Goal: Task Accomplishment & Management: Manage account settings

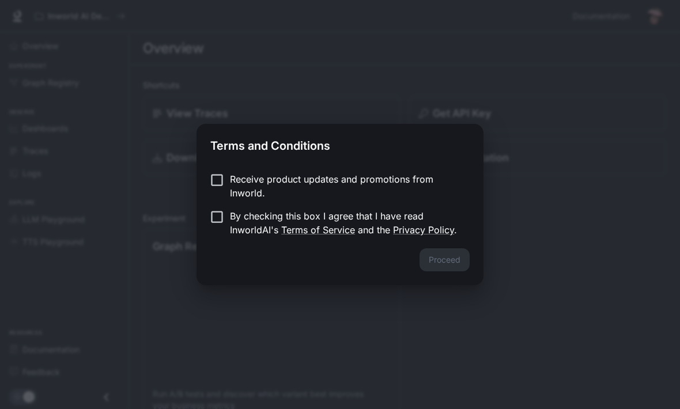
click at [233, 175] on p "Receive product updates and promotions from Inworld." at bounding box center [345, 186] width 230 height 28
click at [445, 255] on button "Proceed" at bounding box center [444, 259] width 50 height 23
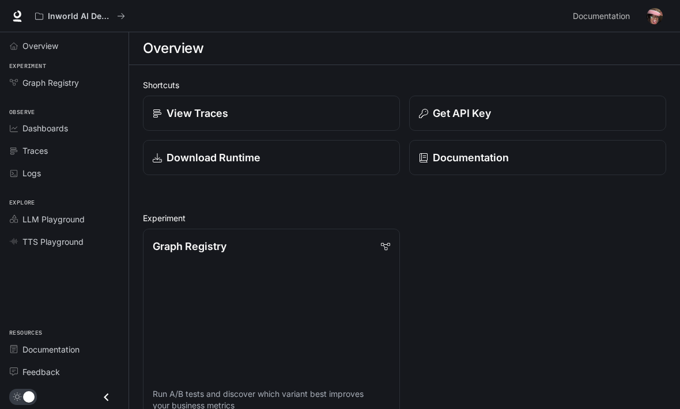
click at [32, 51] on span "Overview" at bounding box center [40, 46] width 36 height 12
click at [30, 47] on span "Overview" at bounding box center [40, 46] width 37 height 12
click at [40, 44] on span "Overview" at bounding box center [40, 46] width 37 height 12
click at [26, 44] on span "Overview" at bounding box center [40, 46] width 37 height 12
click at [28, 47] on span "Overview" at bounding box center [40, 46] width 37 height 12
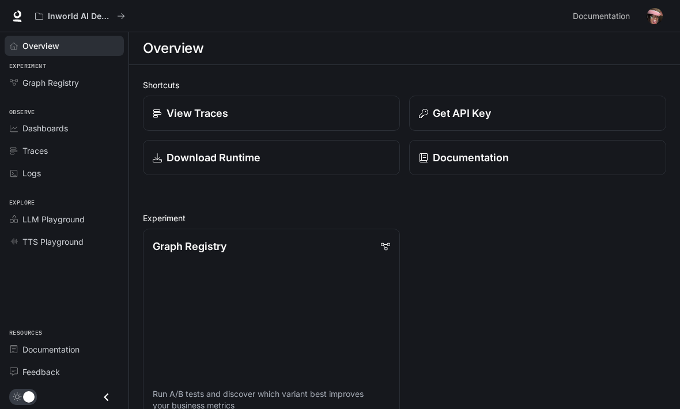
click at [21, 85] on span "Graph Registry" at bounding box center [16, 82] width 13 height 8
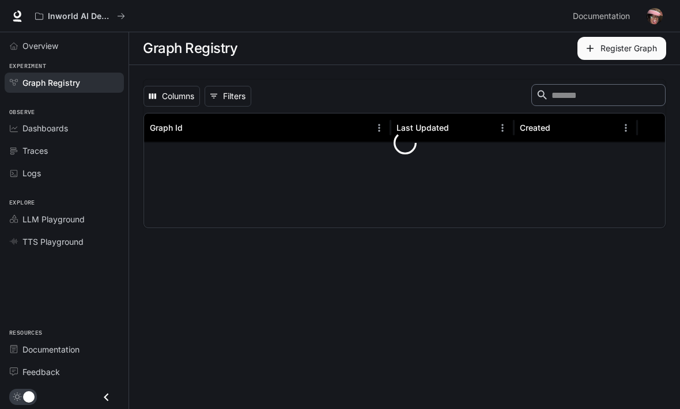
click at [21, 84] on span "Graph Registry" at bounding box center [16, 82] width 13 height 8
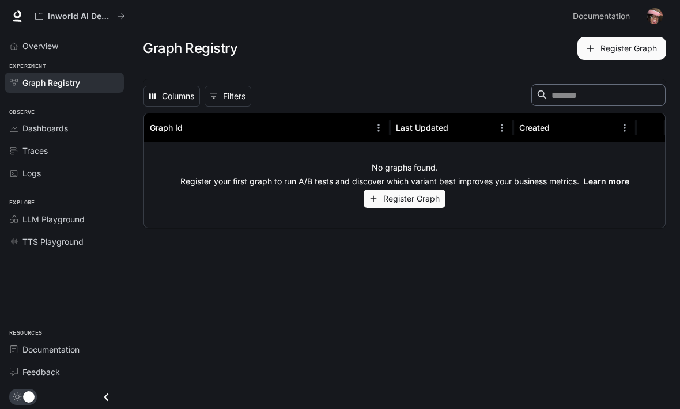
click at [651, 17] on img "button" at bounding box center [654, 16] width 16 height 16
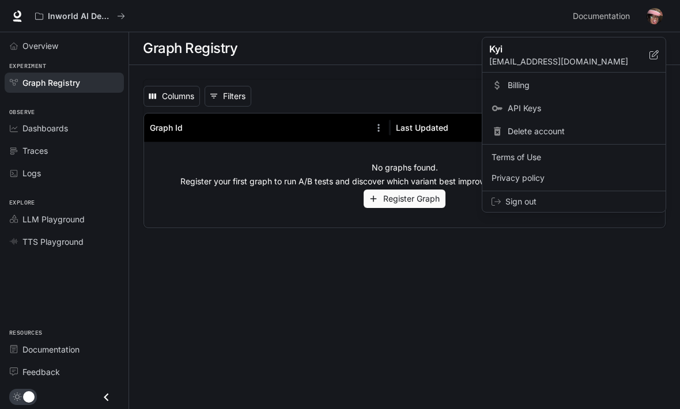
click at [571, 130] on span "Delete account" at bounding box center [581, 132] width 149 height 12
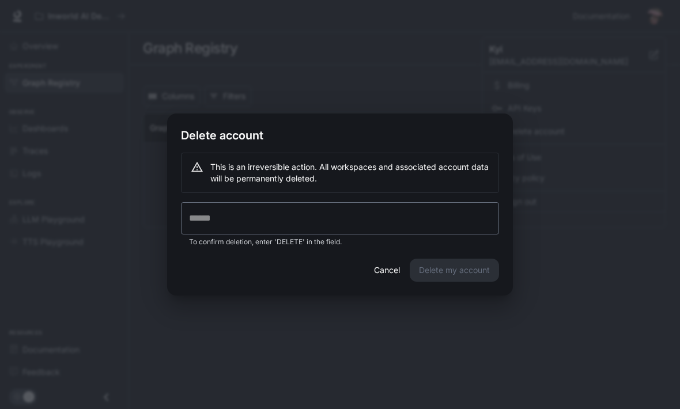
click at [393, 275] on button "Cancel" at bounding box center [386, 270] width 37 height 23
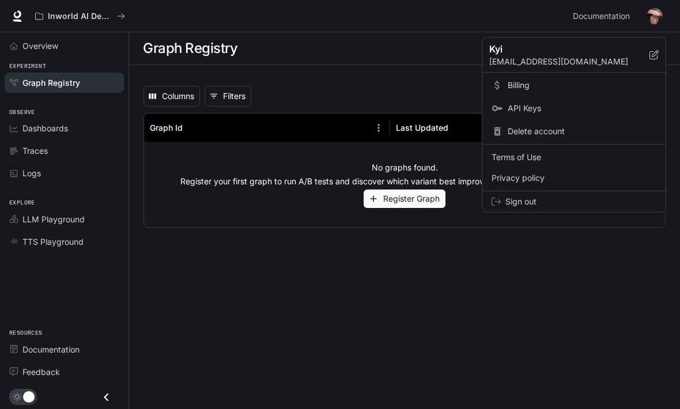
click at [569, 196] on span "Sign out" at bounding box center [580, 202] width 151 height 12
